Goal: Task Accomplishment & Management: Use online tool/utility

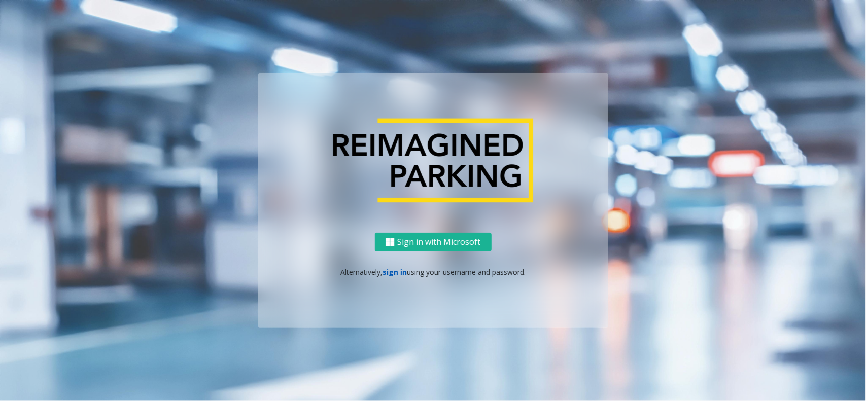
click at [397, 272] on link "sign in" at bounding box center [395, 272] width 24 height 10
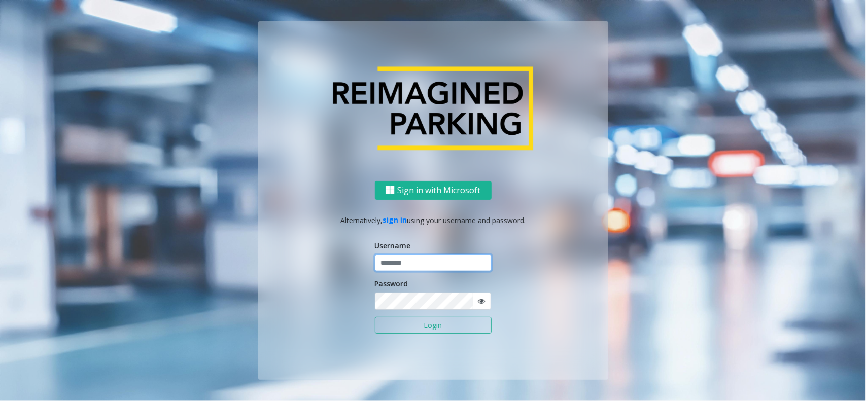
click at [414, 263] on input "text" at bounding box center [433, 263] width 117 height 17
paste input "**********"
type input "**********"
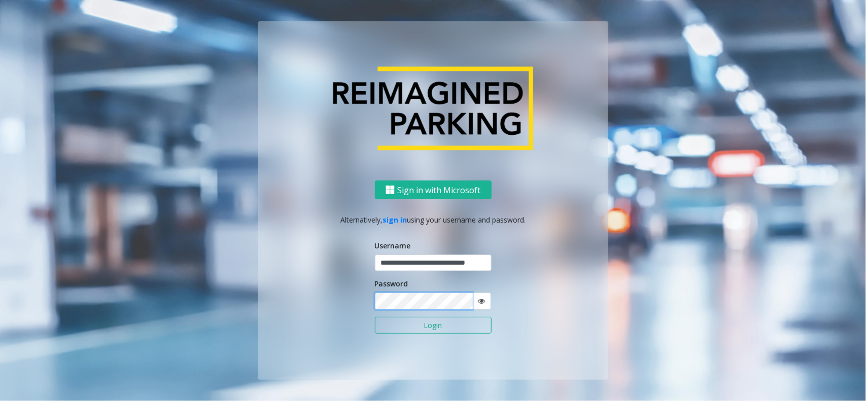
click at [375, 317] on button "Login" at bounding box center [433, 325] width 117 height 17
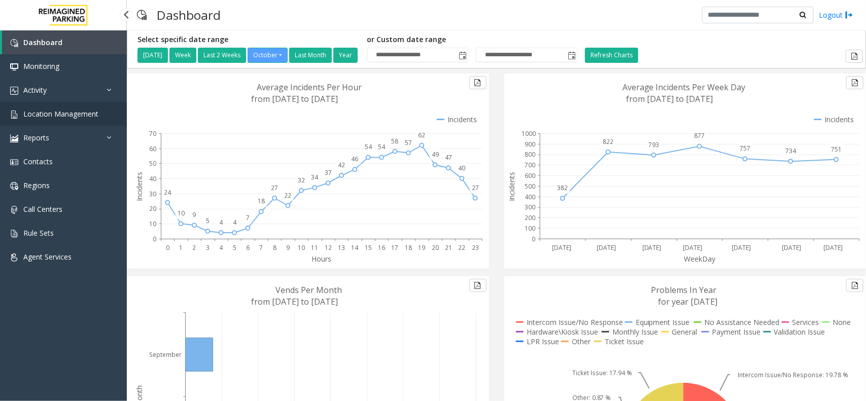
click at [92, 112] on span "Location Management" at bounding box center [60, 114] width 75 height 10
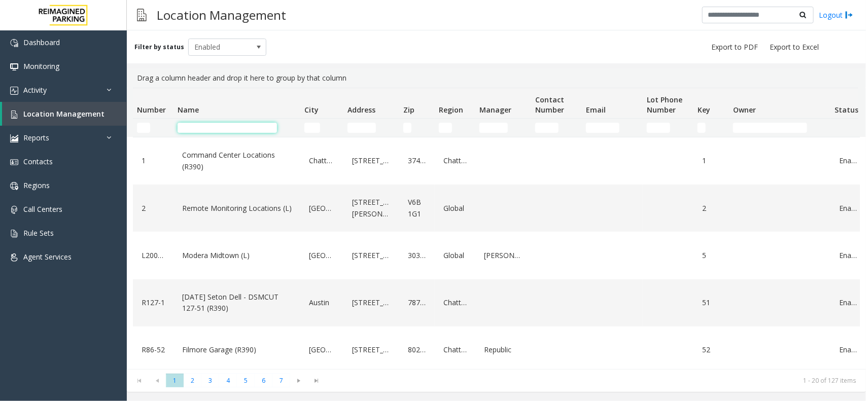
click at [209, 123] on input "Name Filter" at bounding box center [227, 128] width 99 height 10
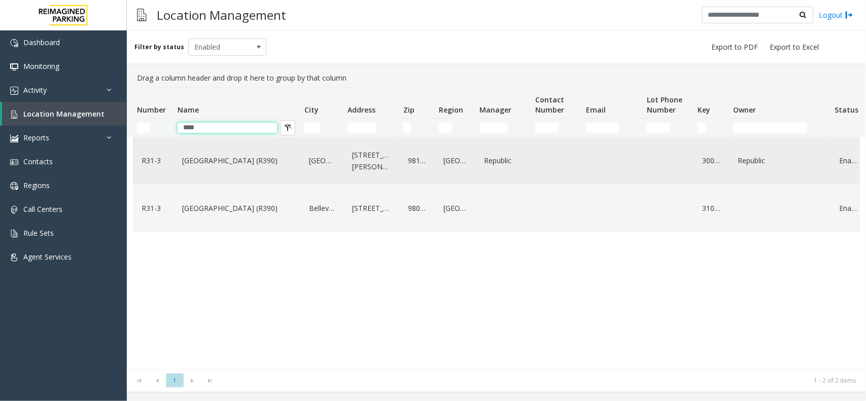
type input "****"
click at [287, 159] on link "[GEOGRAPHIC_DATA] (R390)" at bounding box center [237, 161] width 115 height 16
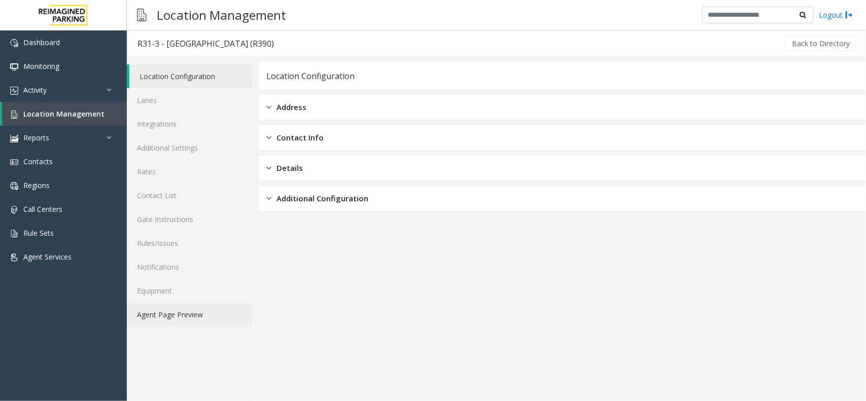
click at [189, 319] on link "Agent Page Preview" at bounding box center [190, 315] width 126 height 24
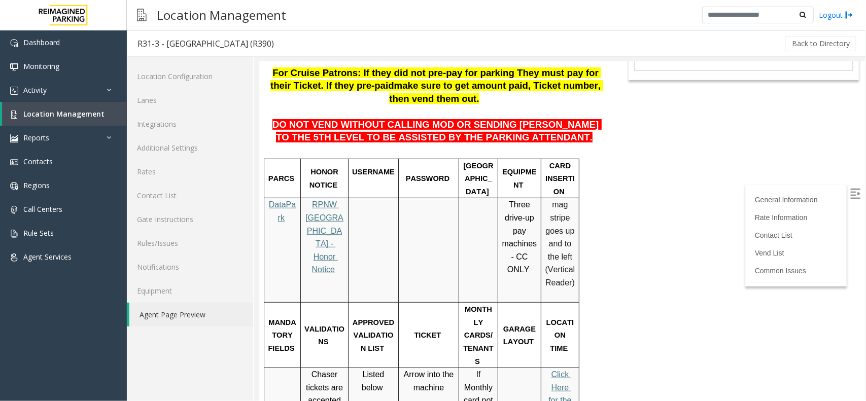
scroll to position [190, 0]
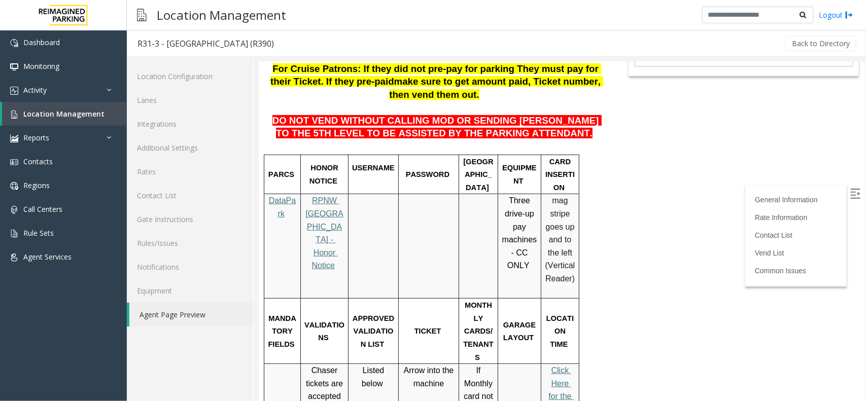
click at [850, 192] on img at bounding box center [855, 193] width 10 height 10
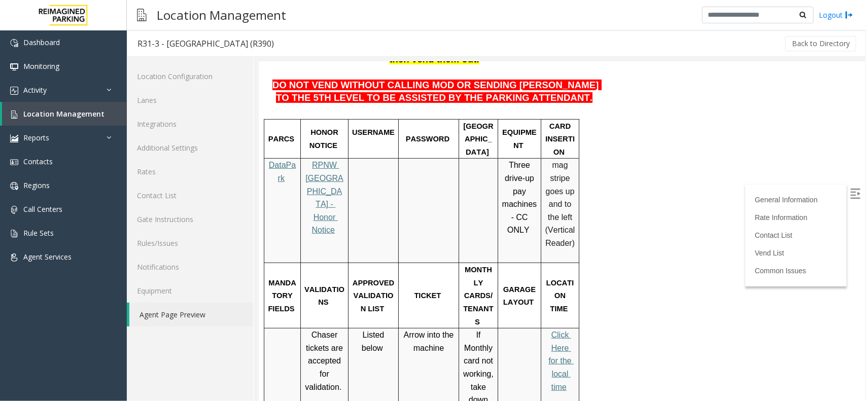
scroll to position [254, 0]
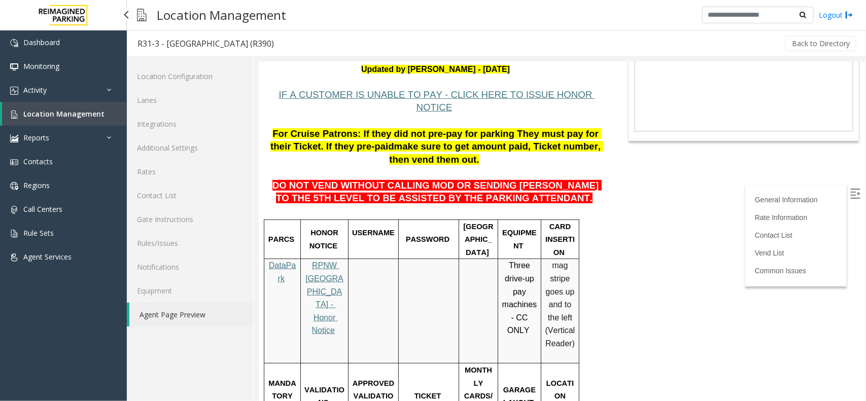
scroll to position [127, 0]
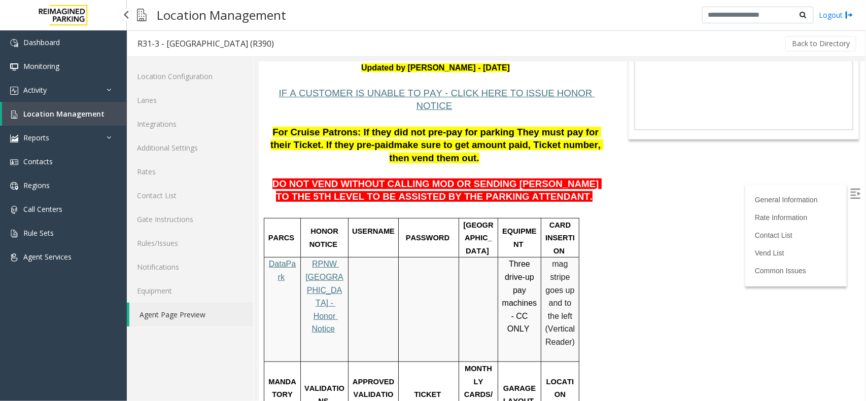
click at [322, 259] on span "RPNW Seattle - Honor Notice" at bounding box center [324, 296] width 38 height 74
click at [67, 96] on link "Activity" at bounding box center [63, 90] width 127 height 24
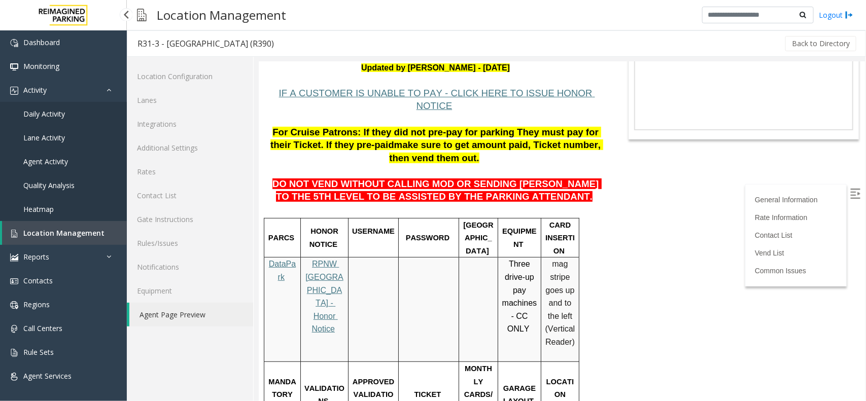
click at [61, 159] on span "Agent Activity" at bounding box center [45, 162] width 45 height 10
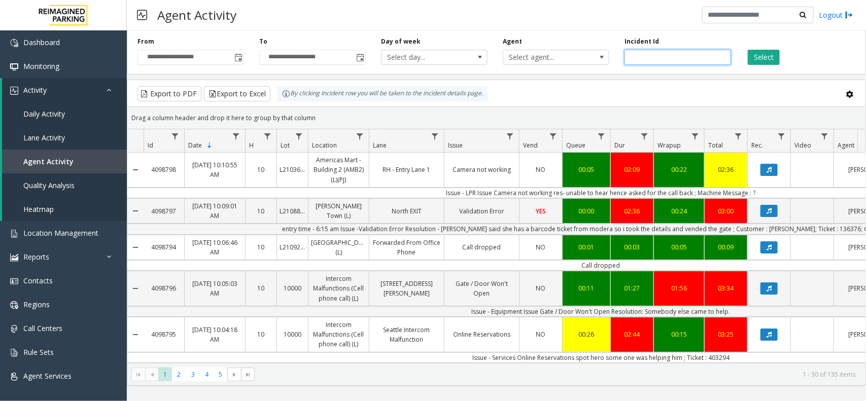
click at [643, 61] on input "number" at bounding box center [678, 57] width 107 height 15
paste input "*******"
type input "*******"
click at [762, 57] on button "Select" at bounding box center [764, 57] width 32 height 15
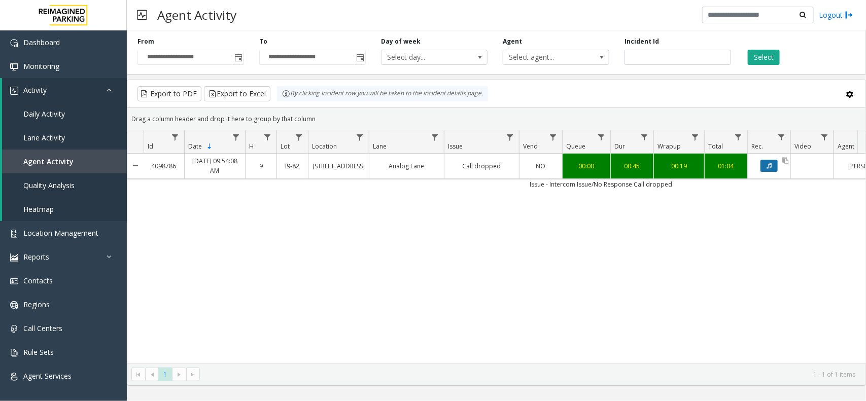
click at [767, 167] on icon "Data table" at bounding box center [769, 166] width 5 height 6
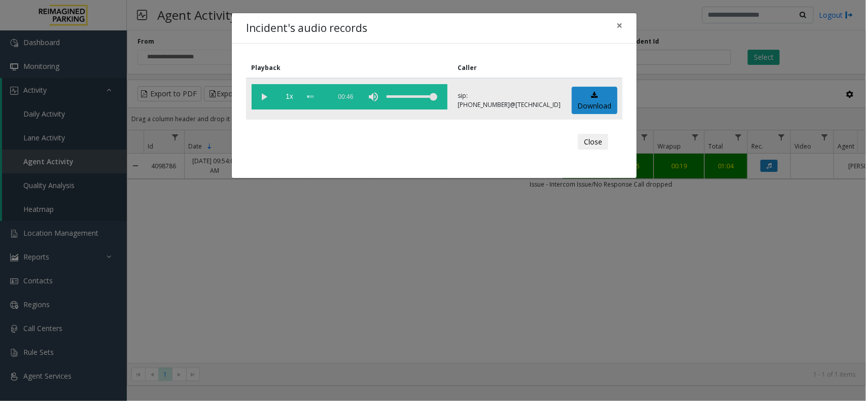
click at [264, 95] on vg-play-pause at bounding box center [264, 96] width 25 height 25
click at [620, 26] on span "×" at bounding box center [620, 25] width 6 height 14
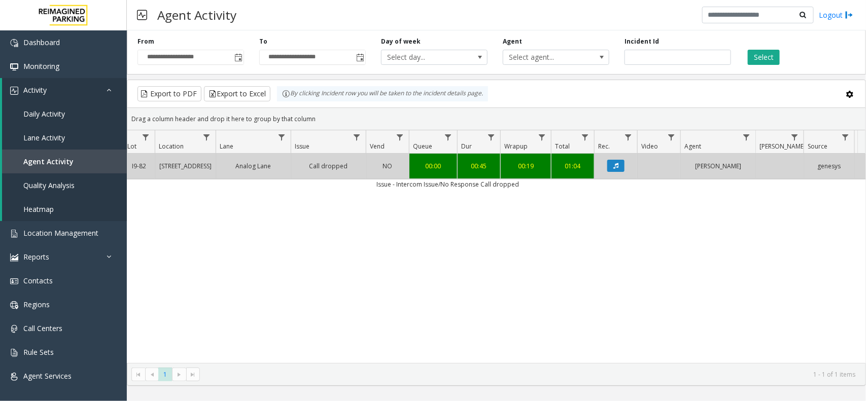
scroll to position [0, 200]
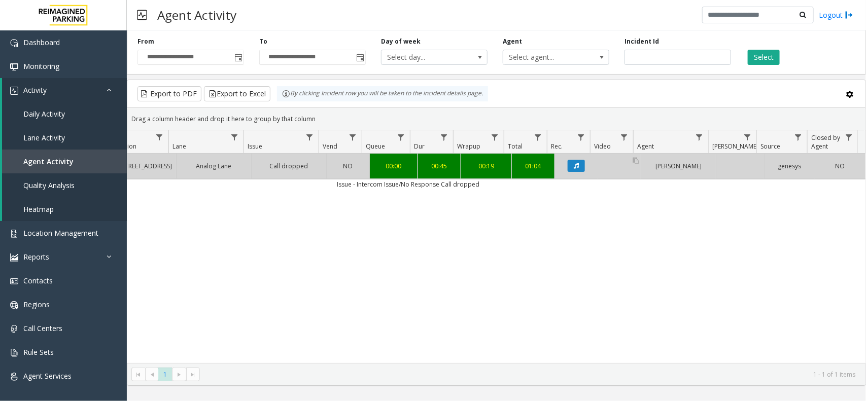
click at [610, 170] on div "Data table" at bounding box center [619, 166] width 43 height 24
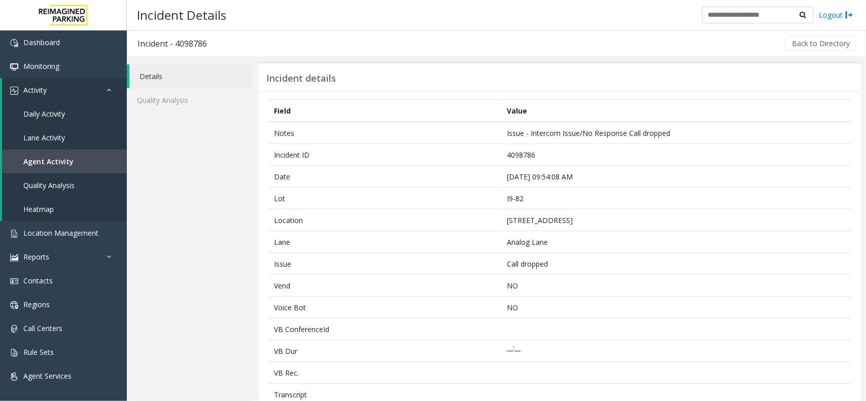
click at [194, 77] on link "Details" at bounding box center [191, 76] width 124 height 24
click at [54, 160] on span "Agent Activity" at bounding box center [48, 162] width 50 height 10
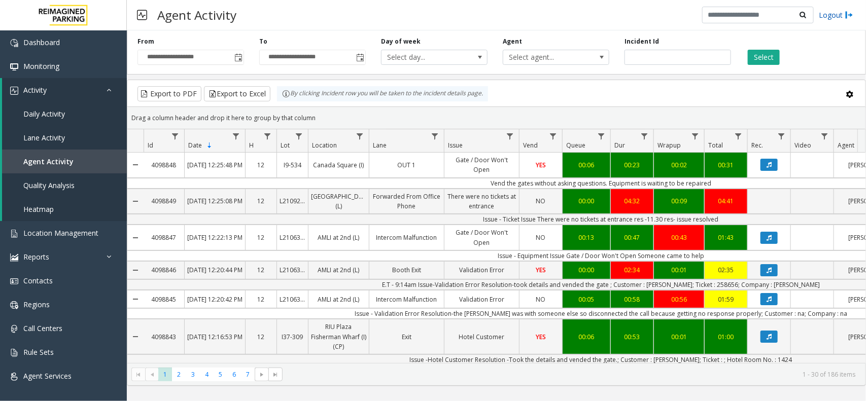
click at [835, 14] on link "Logout" at bounding box center [836, 15] width 35 height 11
